Goal: Task Accomplishment & Management: Manage account settings

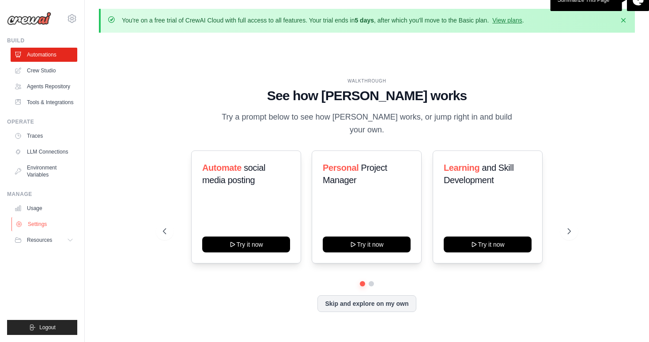
click at [40, 226] on link "Settings" at bounding box center [44, 224] width 67 height 14
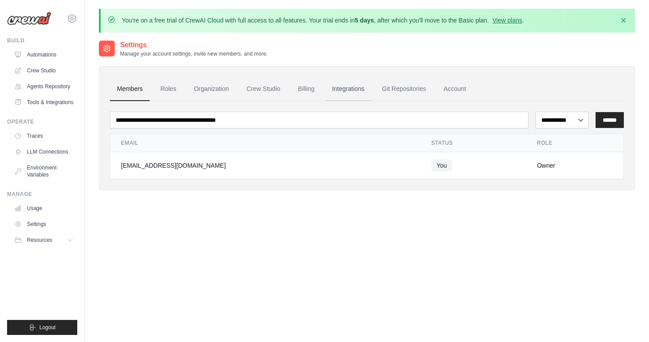
click at [360, 88] on link "Integrations" at bounding box center [348, 89] width 46 height 24
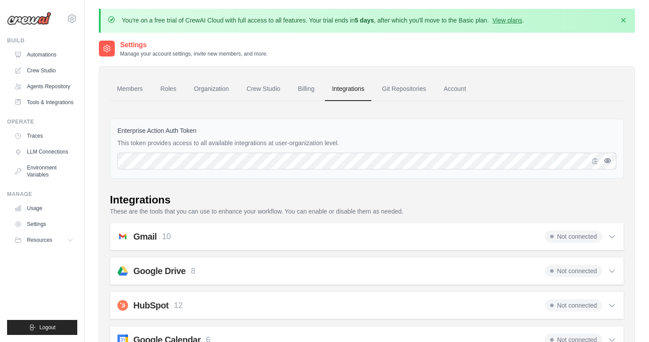
click at [609, 163] on icon "button" at bounding box center [607, 160] width 7 height 7
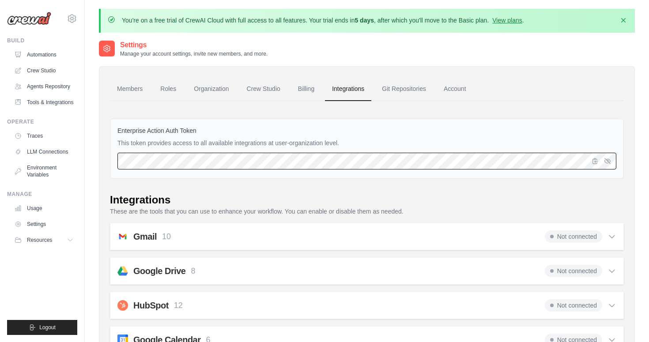
click at [117, 154] on div "Enterprise Action Auth Token This token provides access to all available integr…" at bounding box center [367, 149] width 514 height 60
